Goal: Task Accomplishment & Management: Use online tool/utility

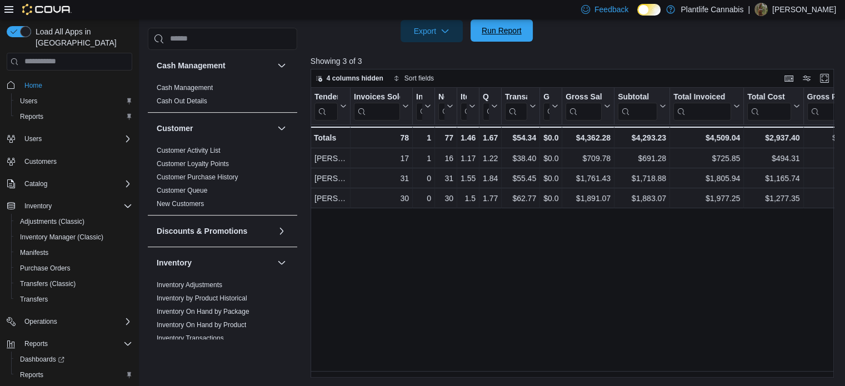
scroll to position [18, 0]
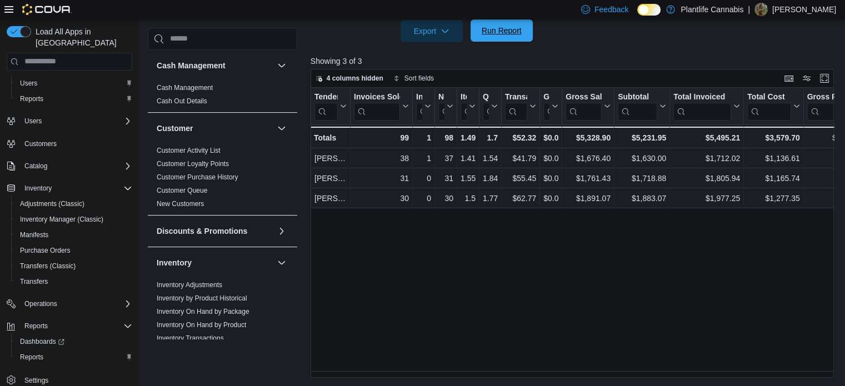
click at [518, 23] on span "Run Report" at bounding box center [501, 30] width 49 height 22
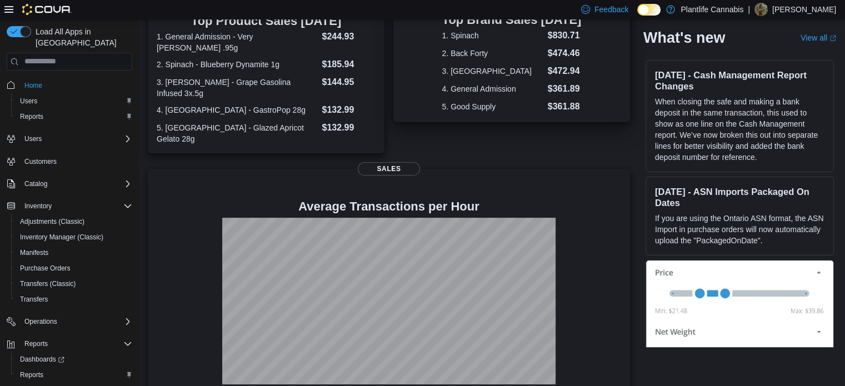
scroll to position [18, 0]
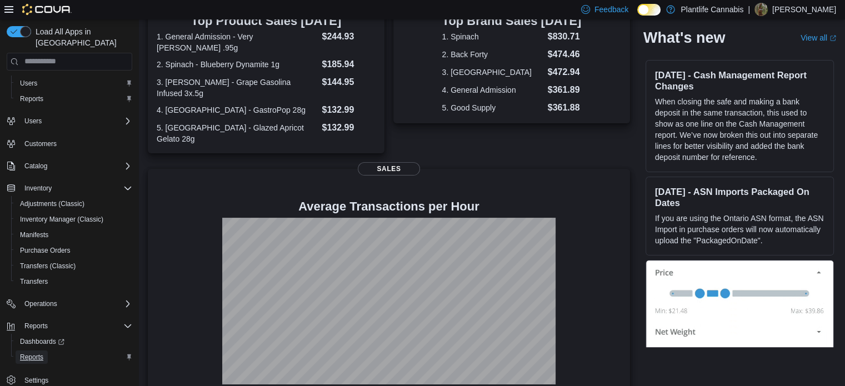
click at [38, 350] on span "Reports" at bounding box center [31, 356] width 23 height 13
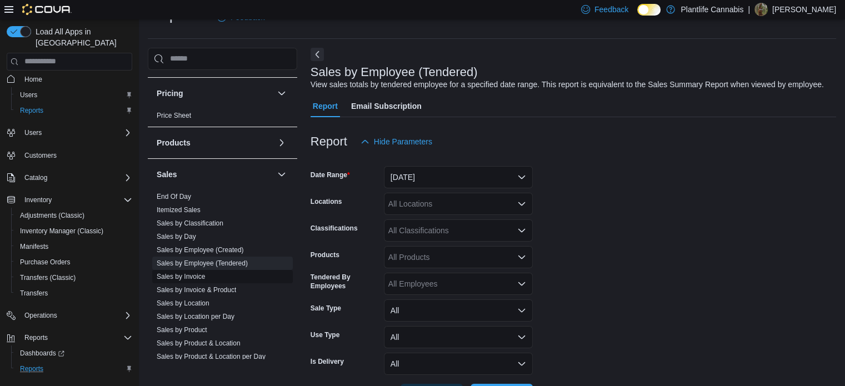
scroll to position [579, 0]
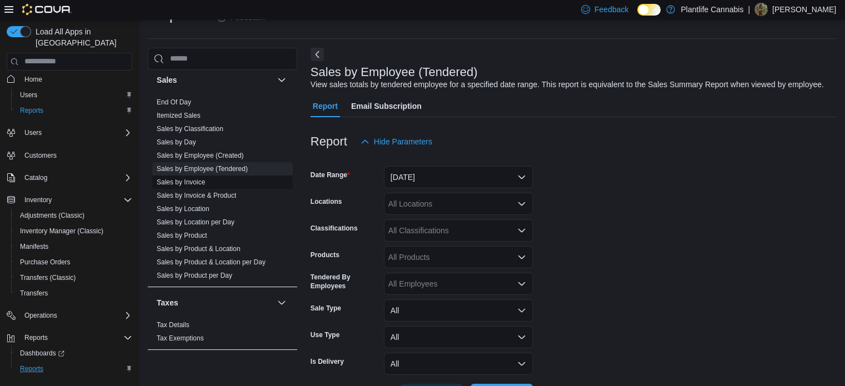
click at [211, 183] on span "Sales by Invoice" at bounding box center [222, 182] width 141 height 13
click at [200, 180] on link "Sales by Invoice" at bounding box center [181, 182] width 48 height 8
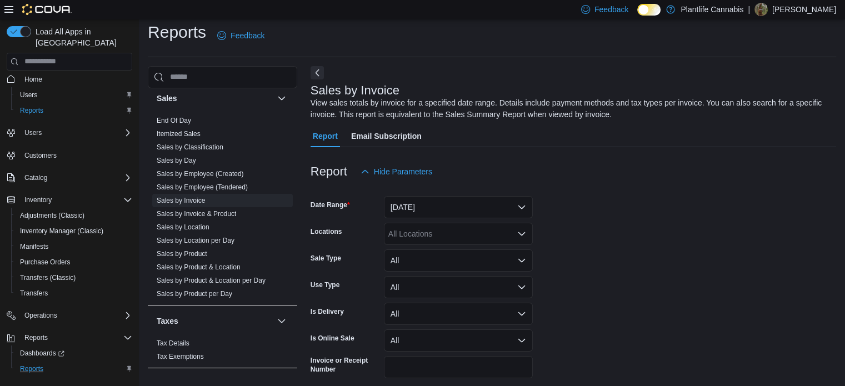
scroll to position [37, 0]
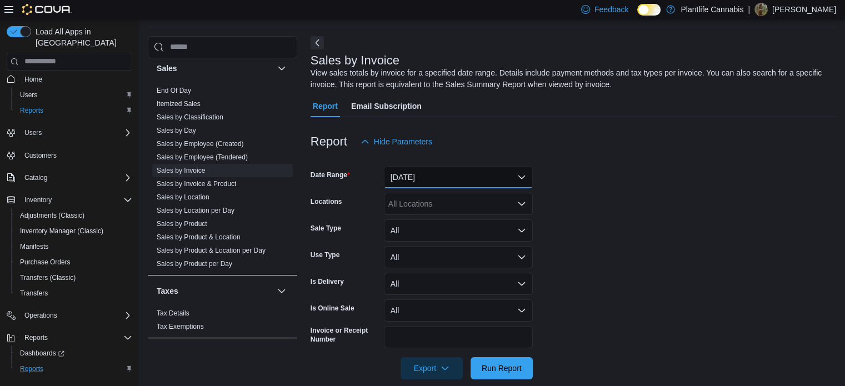
click at [427, 172] on button "Yesterday" at bounding box center [458, 177] width 149 height 22
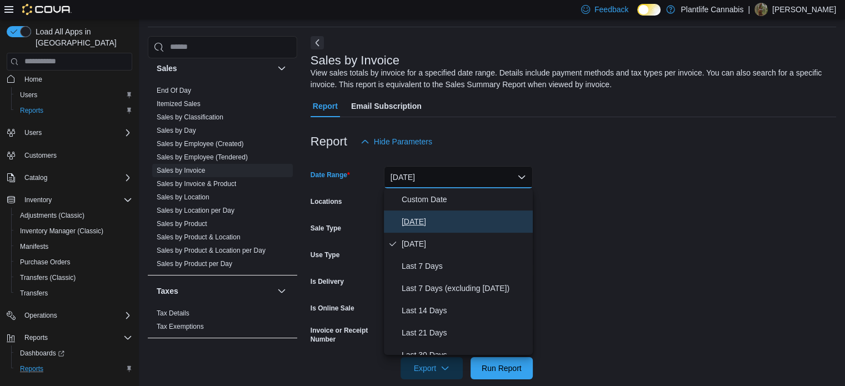
click at [421, 225] on span "Today" at bounding box center [465, 221] width 127 height 13
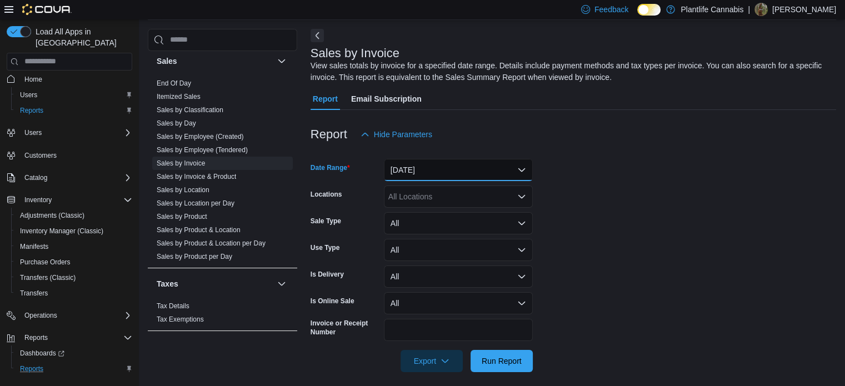
scroll to position [52, 0]
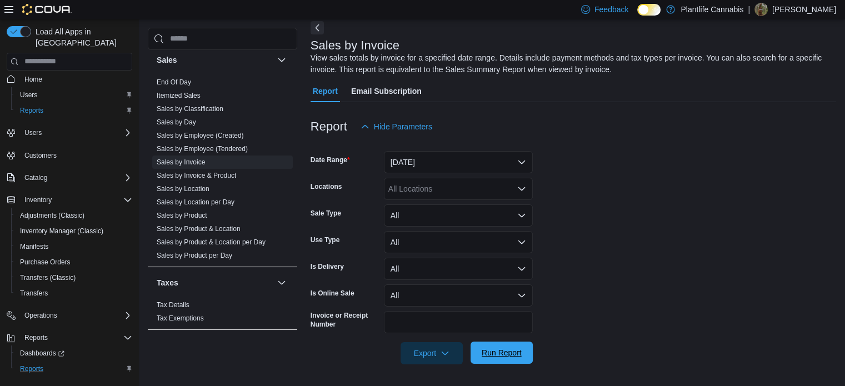
click at [500, 345] on span "Run Report" at bounding box center [501, 353] width 49 height 22
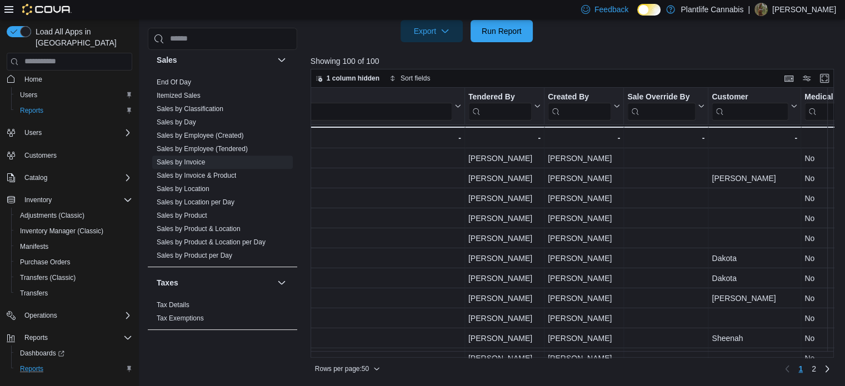
scroll to position [0, 1371]
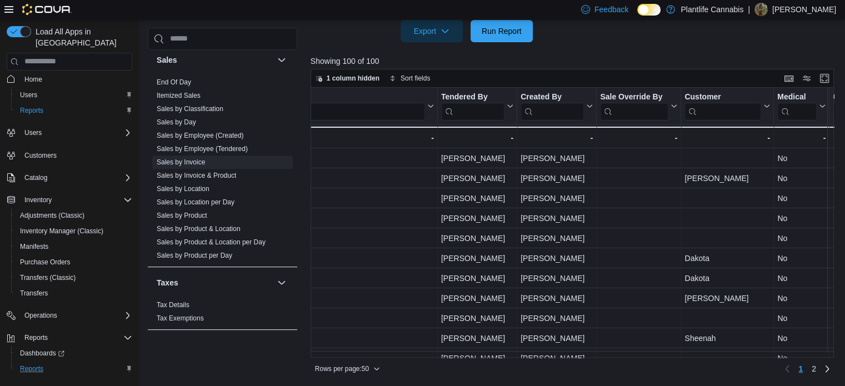
click at [495, 111] on input "search" at bounding box center [471, 111] width 63 height 18
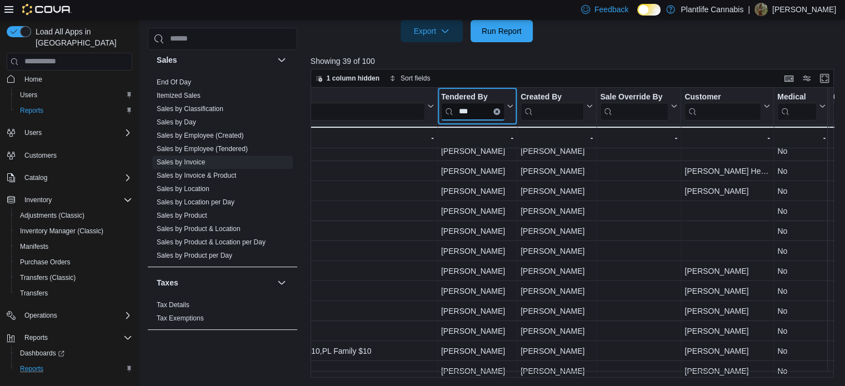
scroll to position [334, 1371]
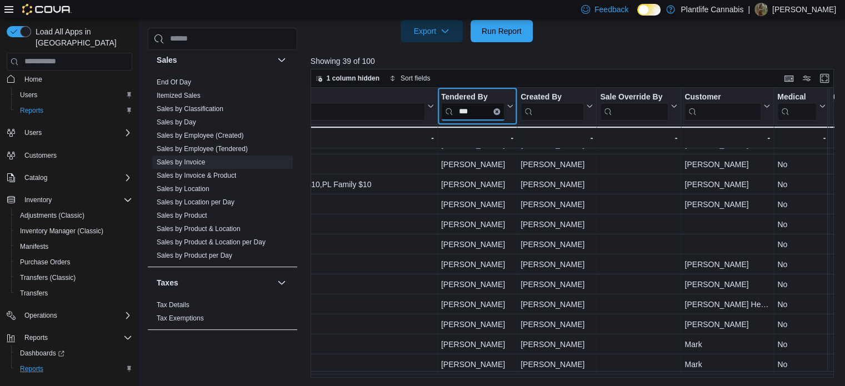
type input "***"
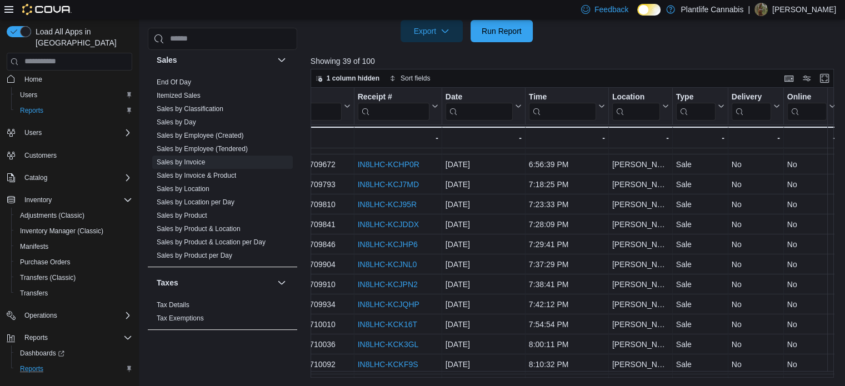
scroll to position [334, 32]
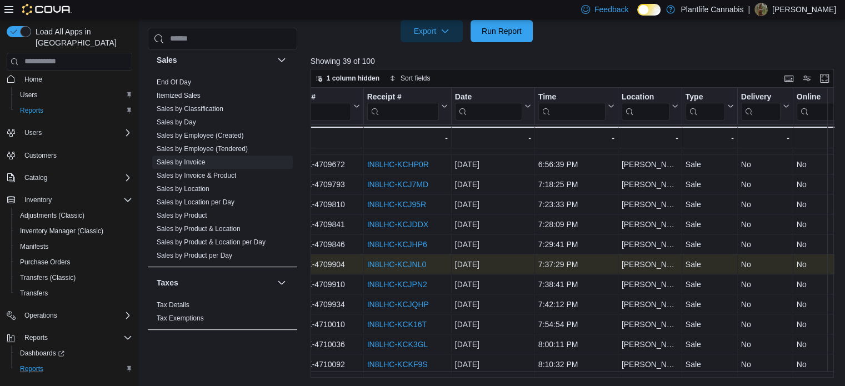
click at [408, 261] on link "IN8LHC-KCJNL0" at bounding box center [396, 264] width 59 height 9
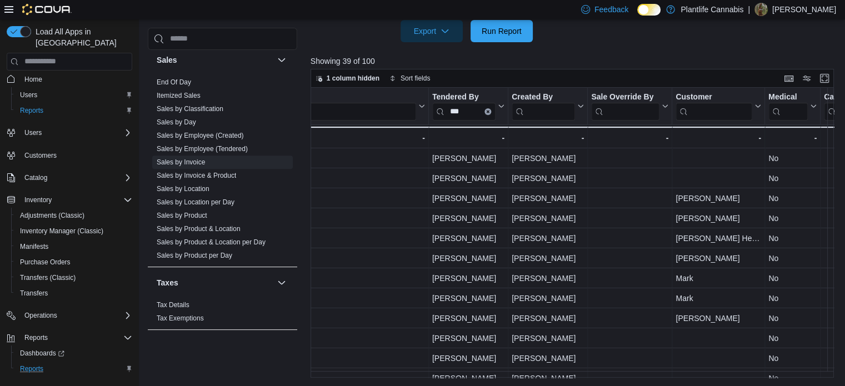
scroll to position [445, 1380]
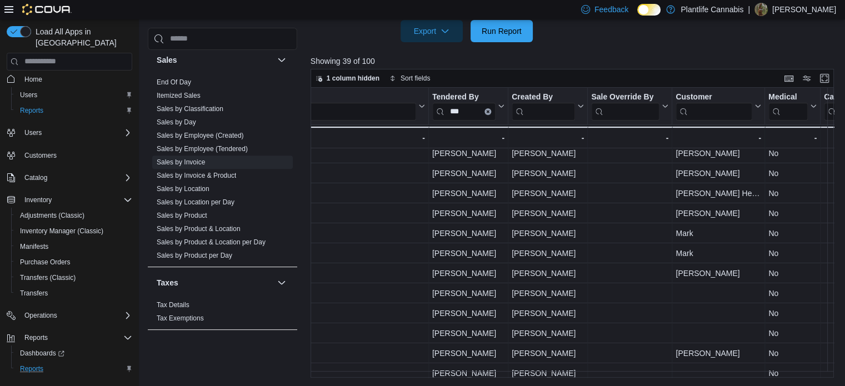
click at [59, 72] on span "Home" at bounding box center [76, 79] width 112 height 14
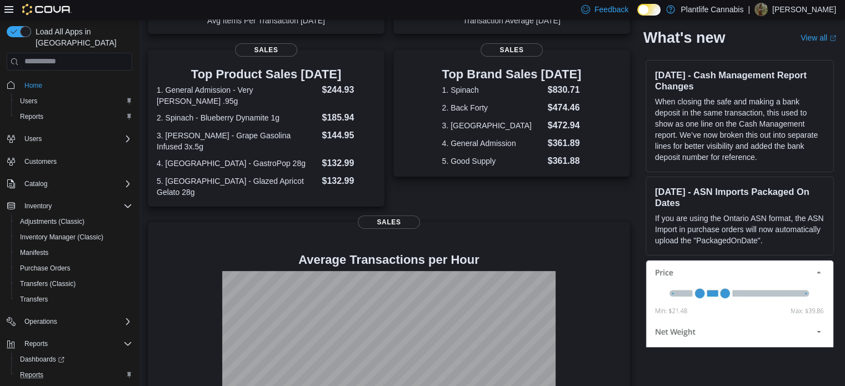
scroll to position [259, 0]
